Goal: Task Accomplishment & Management: Complete application form

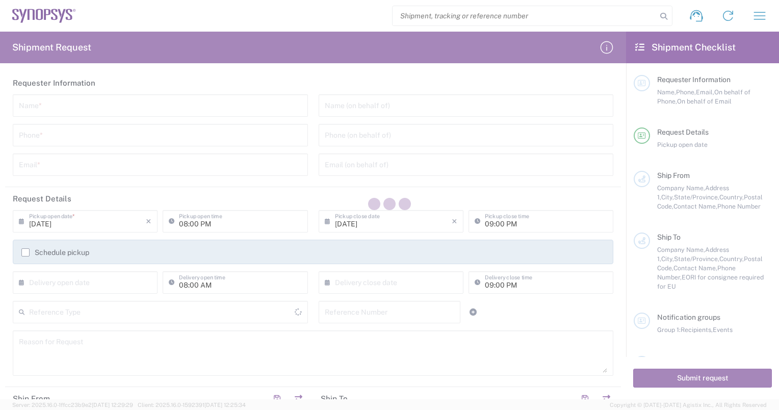
drag, startPoint x: 499, startPoint y: 6, endPoint x: 235, endPoint y: 54, distance: 267.9
click at [235, 54] on div at bounding box center [389, 205] width 779 height 410
click at [200, 121] on div at bounding box center [389, 205] width 779 height 410
click at [220, 100] on div at bounding box center [389, 205] width 779 height 410
click at [86, 232] on div at bounding box center [389, 205] width 779 height 410
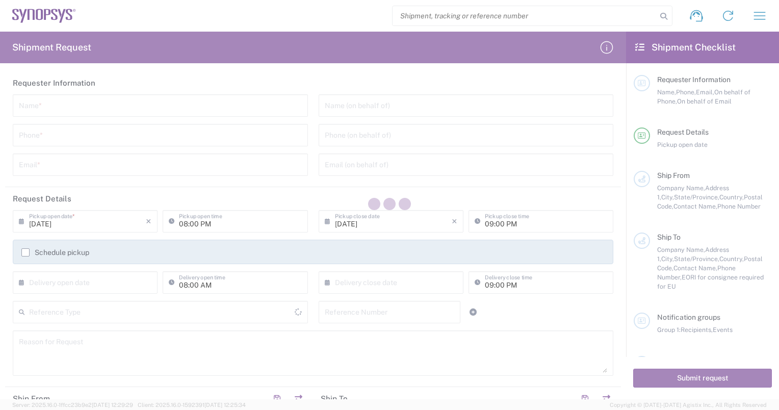
click at [244, 182] on div at bounding box center [389, 205] width 779 height 410
click at [254, 162] on div at bounding box center [389, 205] width 779 height 410
click at [731, 17] on div at bounding box center [389, 205] width 779 height 410
click at [307, 174] on div at bounding box center [389, 205] width 779 height 410
click at [78, 23] on div at bounding box center [389, 205] width 779 height 410
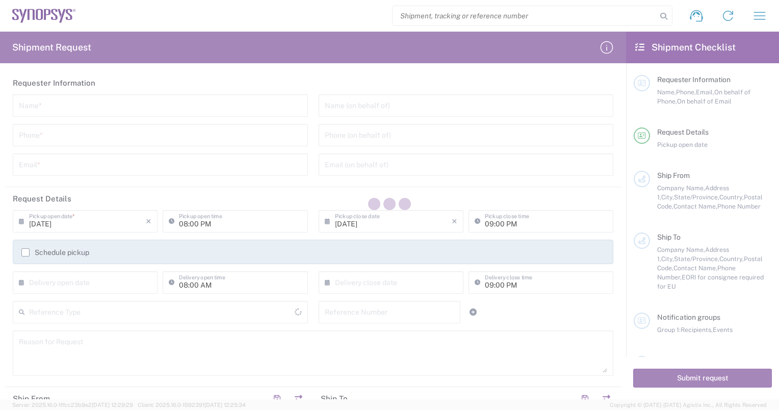
click at [443, 113] on div at bounding box center [389, 205] width 779 height 410
click at [180, 118] on div at bounding box center [389, 205] width 779 height 410
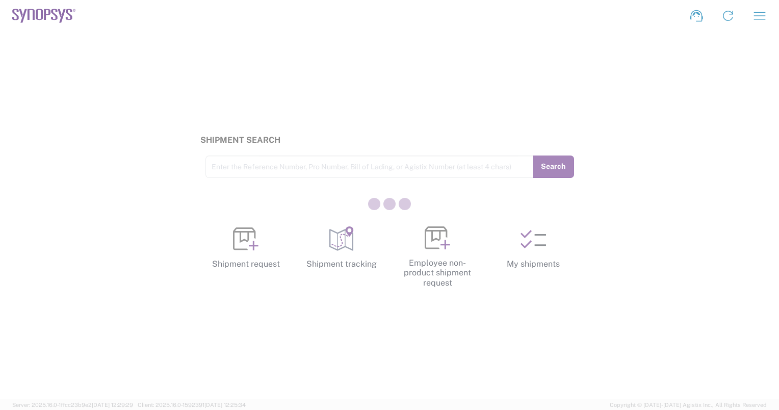
click at [250, 251] on div at bounding box center [389, 205] width 779 height 410
click at [108, 184] on div at bounding box center [389, 205] width 779 height 410
click at [230, 244] on div at bounding box center [389, 205] width 779 height 410
